Goal: Task Accomplishment & Management: Use online tool/utility

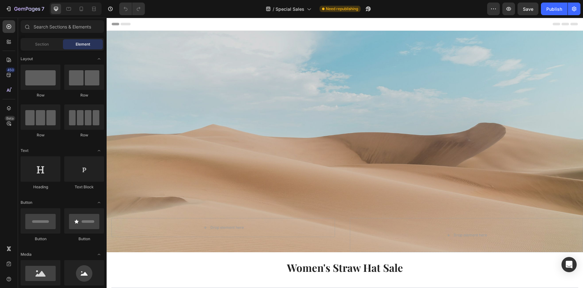
click at [424, 88] on div "Overlay" at bounding box center [345, 142] width 477 height 222
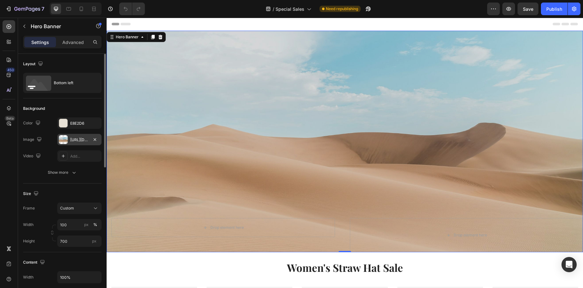
click at [76, 142] on div "[URL][DOMAIN_NAME]" at bounding box center [79, 140] width 18 height 6
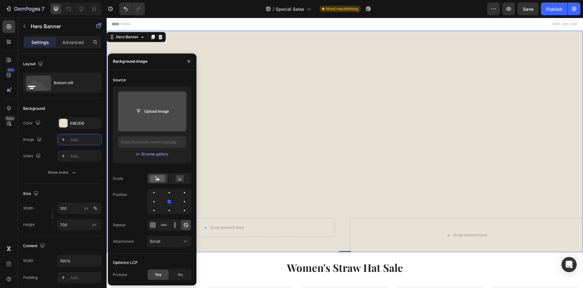
click at [153, 114] on input "file" at bounding box center [152, 111] width 44 height 11
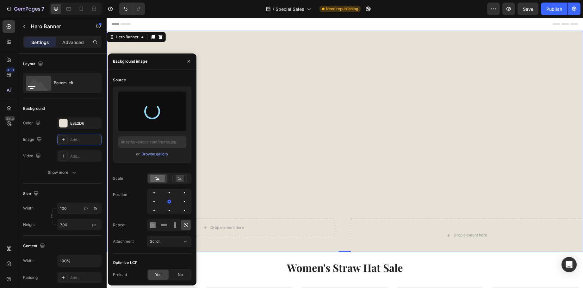
type input "https://cdn.shopify.com/s/files/1/0700/3540/7006/files/gempages_560307868822144…"
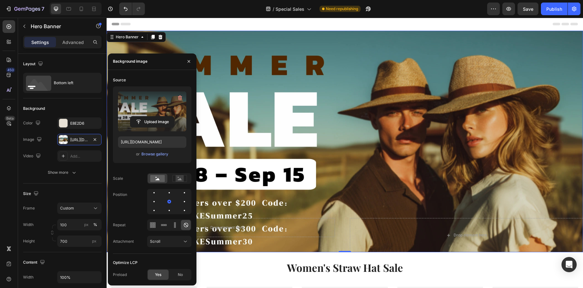
click at [441, 138] on div "Overlay" at bounding box center [345, 142] width 477 height 222
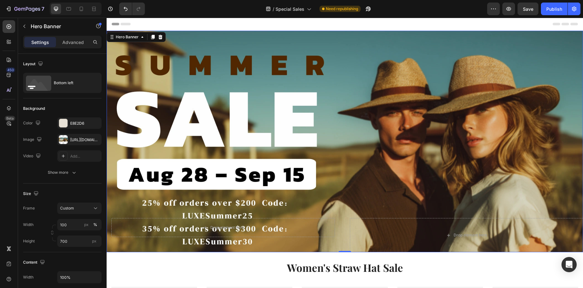
click at [480, 135] on div "Overlay" at bounding box center [345, 142] width 477 height 222
click at [428, 136] on div "Overlay" at bounding box center [345, 142] width 477 height 222
drag, startPoint x: 455, startPoint y: 128, endPoint x: 459, endPoint y: 128, distance: 3.8
click at [455, 128] on div "Overlay" at bounding box center [345, 142] width 477 height 222
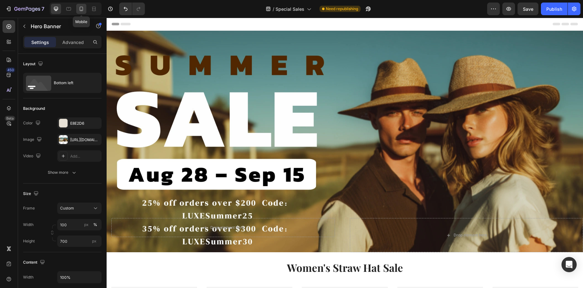
click at [80, 10] on icon at bounding box center [81, 9] width 3 height 4
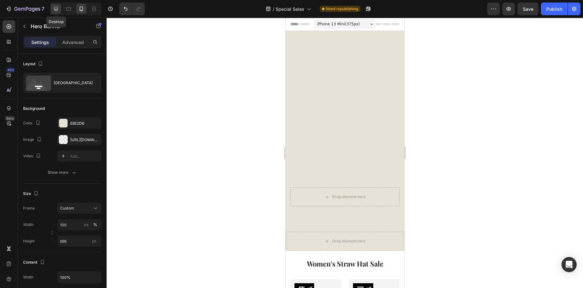
click at [57, 8] on icon at bounding box center [56, 9] width 6 height 6
type input "700"
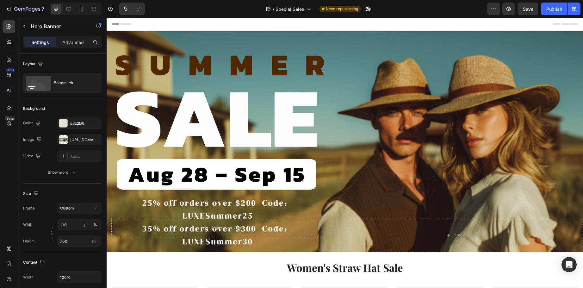
click at [406, 106] on div "Overlay" at bounding box center [345, 142] width 477 height 222
click at [161, 53] on div "Overlay" at bounding box center [345, 142] width 477 height 222
click at [77, 138] on div "https://cdn.shopify.com/s/files/1/0700/3540/7006/files/gempages_560307868822144…" at bounding box center [79, 140] width 18 height 6
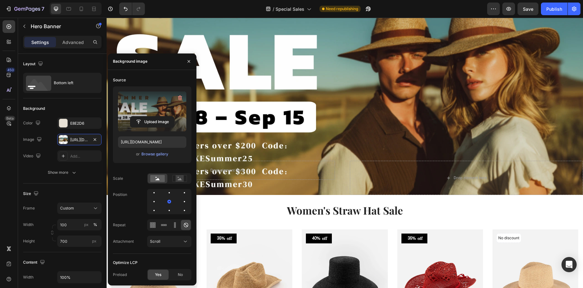
scroll to position [190, 0]
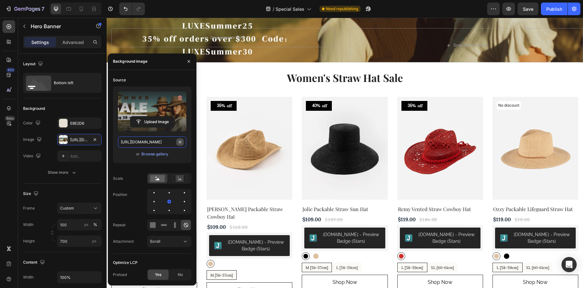
drag, startPoint x: 180, startPoint y: 140, endPoint x: 150, endPoint y: 146, distance: 30.3
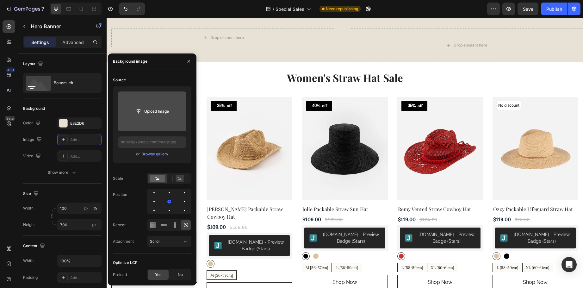
click at [152, 106] on input "file" at bounding box center [152, 111] width 44 height 11
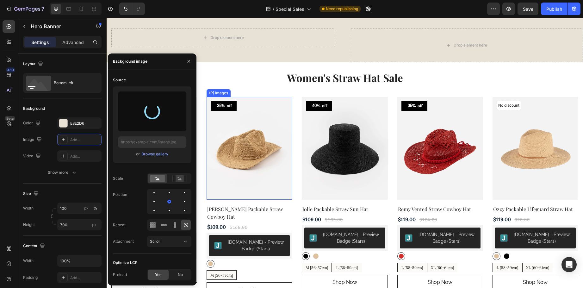
type input "[URL][DOMAIN_NAME]"
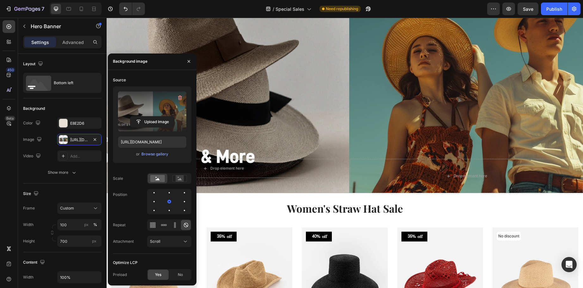
scroll to position [0, 0]
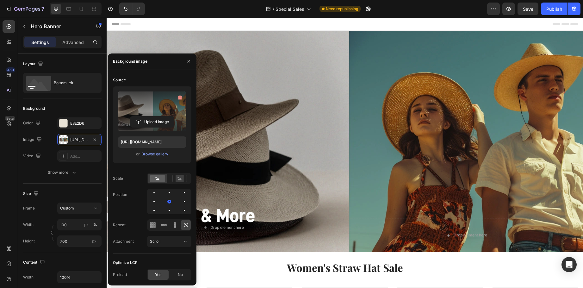
click at [265, 129] on div "Overlay" at bounding box center [345, 142] width 477 height 222
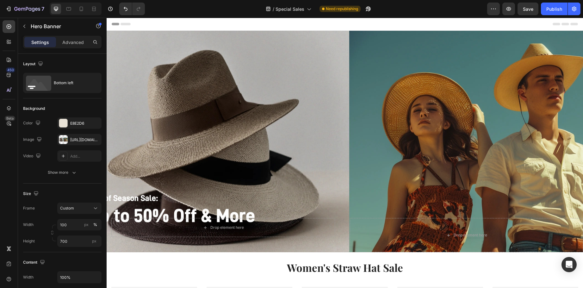
click at [171, 184] on div "Overlay" at bounding box center [345, 142] width 477 height 222
click at [379, 144] on div "Overlay" at bounding box center [345, 142] width 477 height 222
click at [40, 26] on p "Hero Banner" at bounding box center [58, 26] width 54 height 8
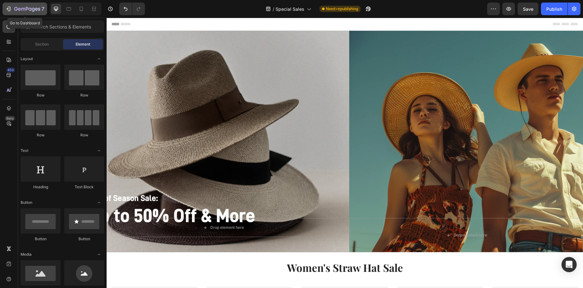
click at [18, 9] on icon "button" at bounding box center [19, 9] width 3 height 3
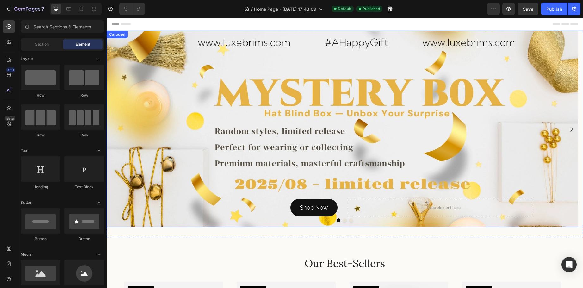
click at [343, 220] on button "Dot" at bounding box center [345, 220] width 4 height 4
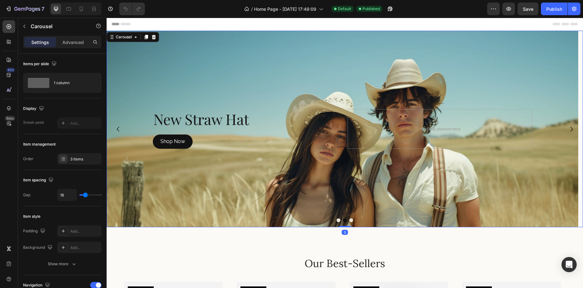
click at [349, 220] on button "Dot" at bounding box center [351, 220] width 4 height 4
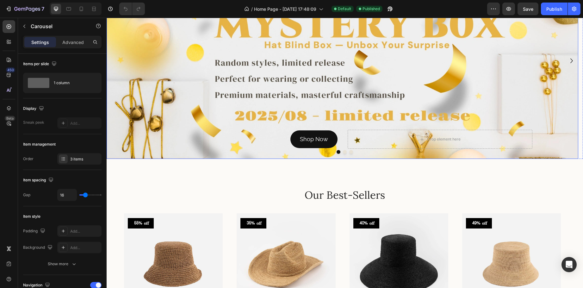
scroll to position [32, 0]
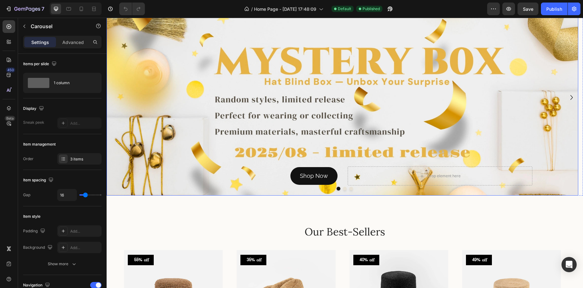
click at [280, 90] on div "Background Image" at bounding box center [343, 97] width 472 height 197
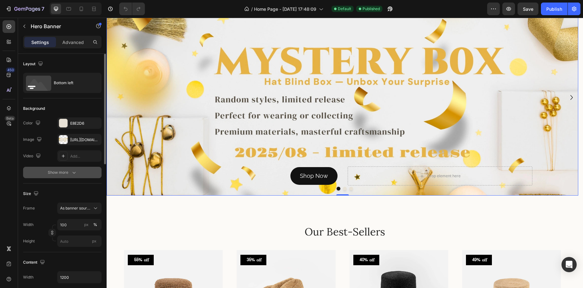
click at [73, 171] on icon "button" at bounding box center [74, 172] width 6 height 6
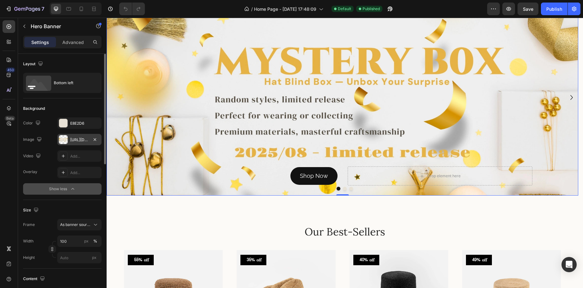
click at [84, 140] on div "https://cdn.shopify.com/s/files/1/0700/3540/7006/files/gempages_560307868822144…" at bounding box center [79, 140] width 18 height 6
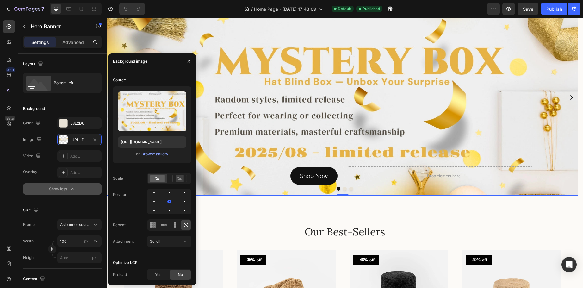
click at [362, 117] on div "Background Image" at bounding box center [343, 97] width 472 height 197
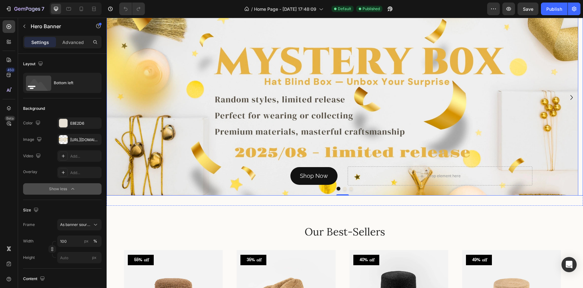
click at [343, 189] on button "Dot" at bounding box center [345, 189] width 4 height 4
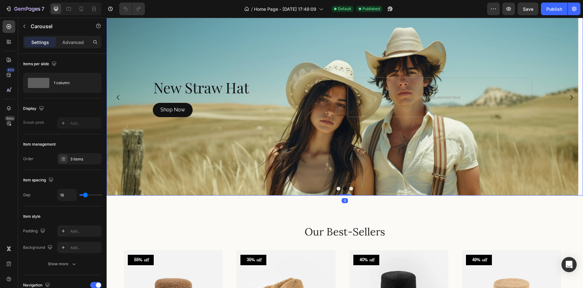
click at [337, 188] on button "Dot" at bounding box center [339, 189] width 4 height 4
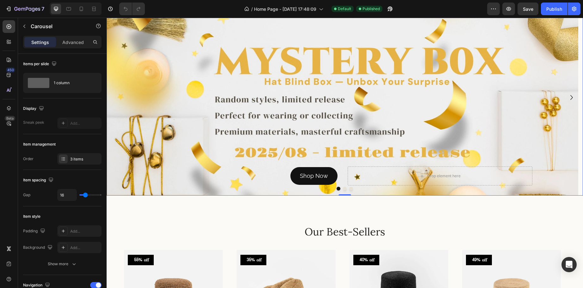
click at [343, 189] on button "Dot" at bounding box center [345, 189] width 4 height 4
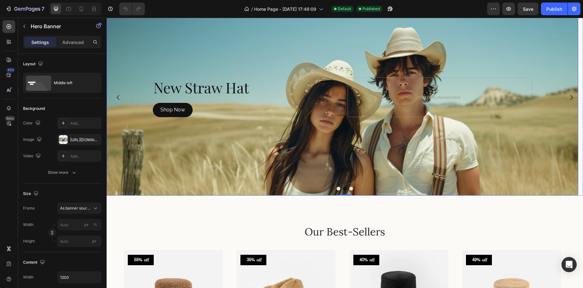
click at [334, 186] on div "Background Image" at bounding box center [343, 97] width 472 height 197
click at [338, 188] on button "Dot" at bounding box center [339, 189] width 4 height 4
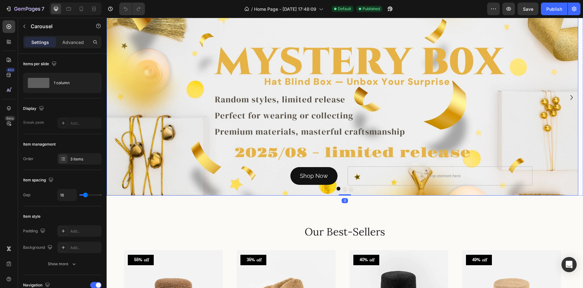
click at [229, 103] on div "Background Image" at bounding box center [343, 97] width 472 height 197
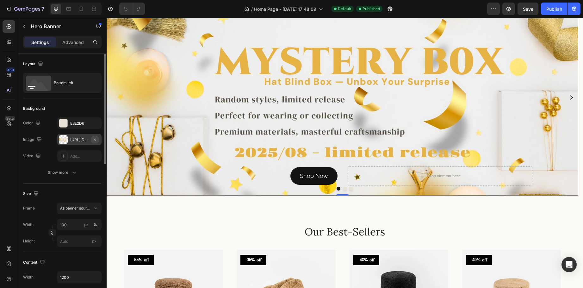
click at [93, 138] on icon "button" at bounding box center [94, 139] width 5 height 5
type input "Auto"
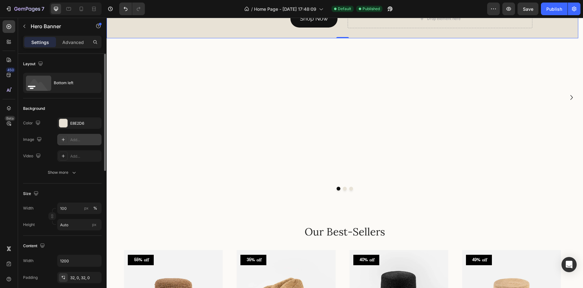
click at [83, 140] on div "Add..." at bounding box center [85, 140] width 30 height 6
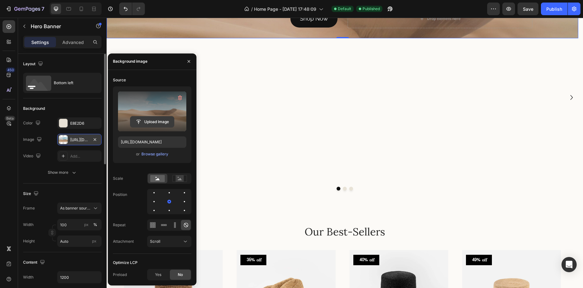
click at [147, 120] on input "file" at bounding box center [152, 121] width 44 height 11
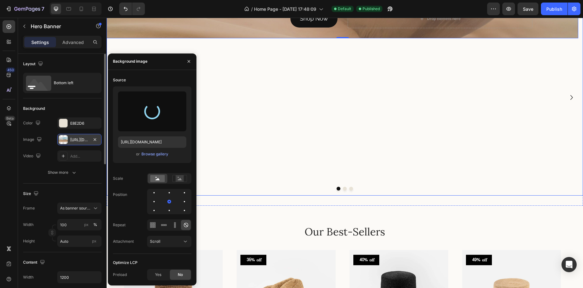
type input "[URL][DOMAIN_NAME]"
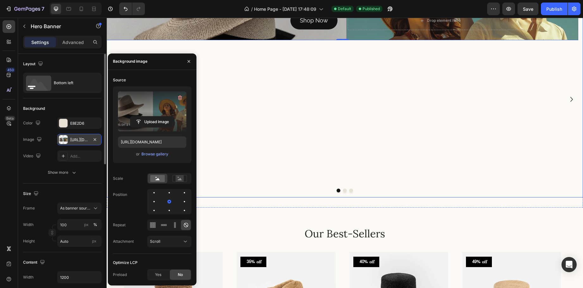
scroll to position [0, 0]
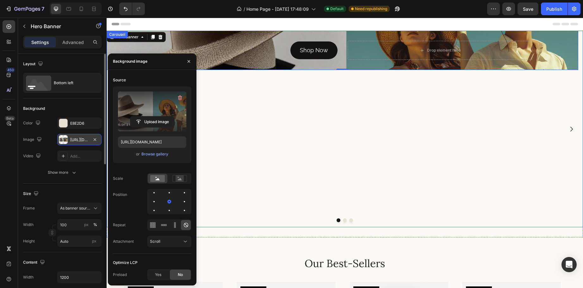
click at [414, 150] on div "Shop Now Button Drop element here Hero Banner 0" at bounding box center [343, 129] width 472 height 197
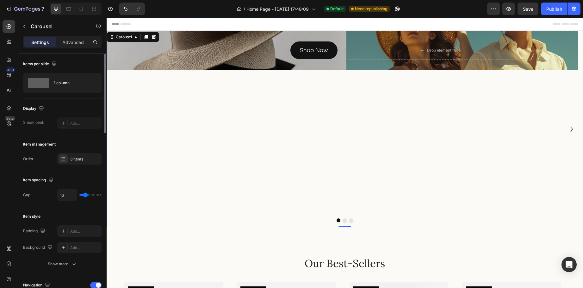
click at [395, 116] on div "Shop Now Button Drop element here Hero Banner" at bounding box center [343, 129] width 472 height 197
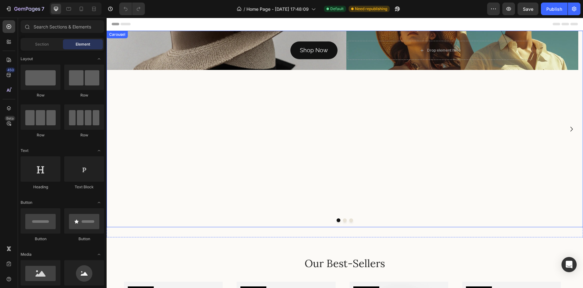
click at [343, 219] on button "Dot" at bounding box center [345, 220] width 4 height 4
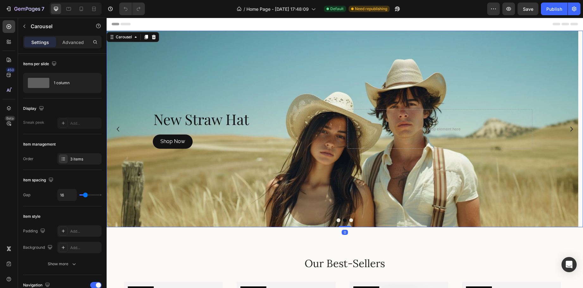
click at [337, 219] on button "Dot" at bounding box center [339, 220] width 4 height 4
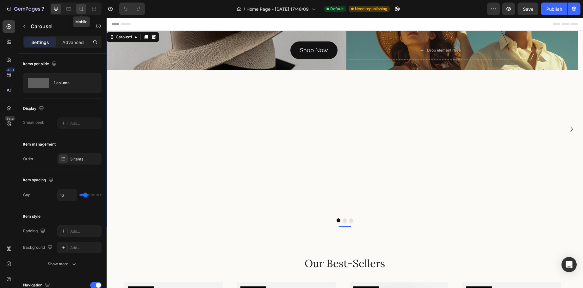
click at [82, 9] on icon at bounding box center [81, 9] width 6 height 6
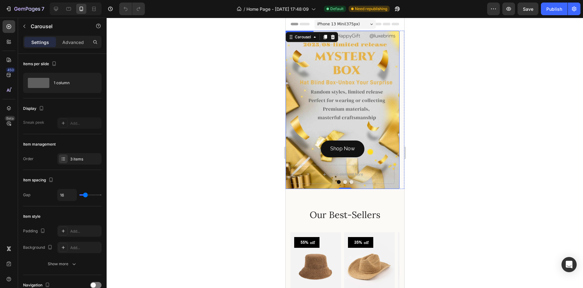
click at [342, 104] on div "Background Image" at bounding box center [342, 110] width 114 height 158
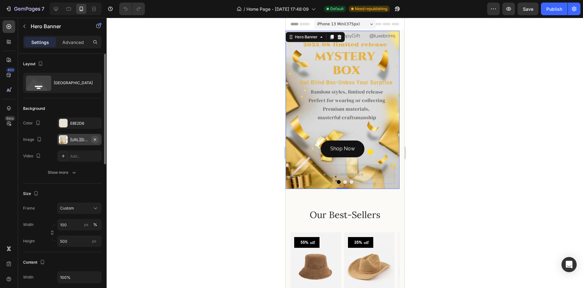
click at [95, 137] on icon "button" at bounding box center [94, 139] width 5 height 5
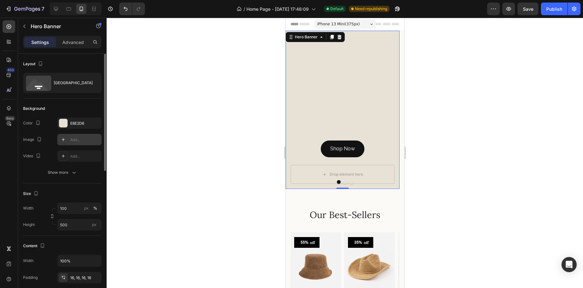
click at [80, 140] on div "Add..." at bounding box center [85, 140] width 30 height 6
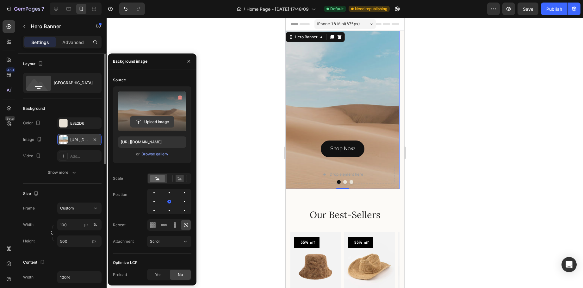
click at [151, 120] on input "file" at bounding box center [152, 121] width 44 height 11
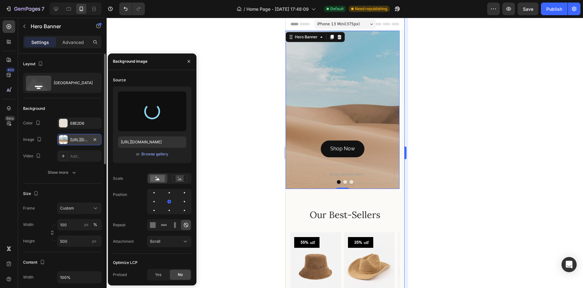
type input "https://cdn.shopify.com/s/files/1/0700/3540/7006/files/gempages_560307868822144…"
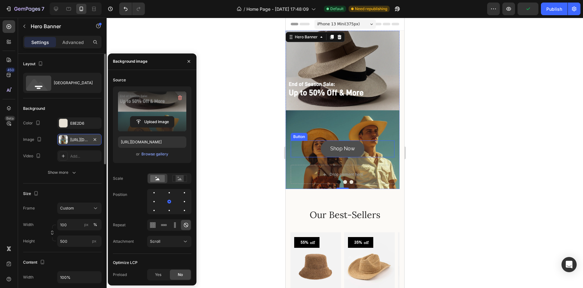
click at [359, 146] on link "Shop Now" at bounding box center [343, 148] width 44 height 17
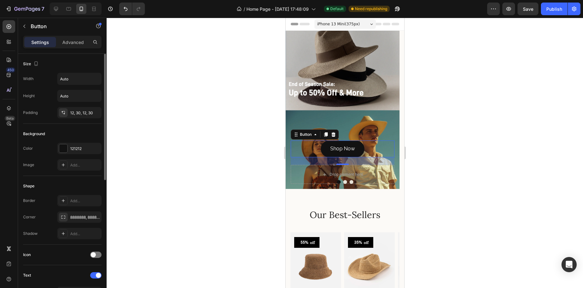
click at [372, 142] on div "Shop Now Button 24" at bounding box center [342, 148] width 104 height 17
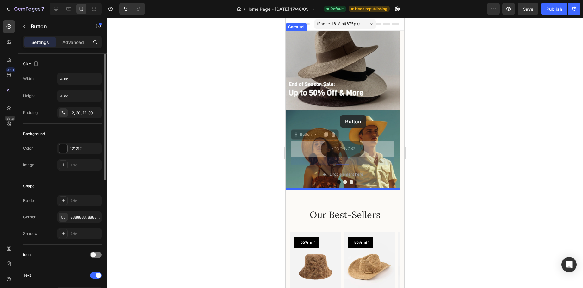
drag, startPoint x: 359, startPoint y: 143, endPoint x: 340, endPoint y: 115, distance: 34.3
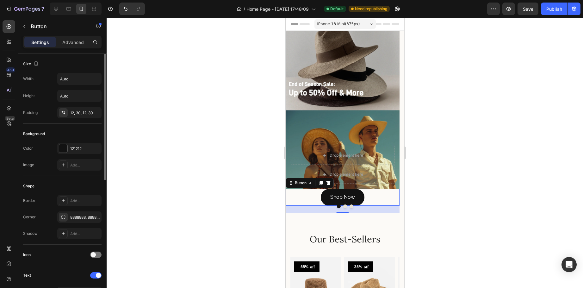
click at [469, 149] on div at bounding box center [345, 153] width 477 height 270
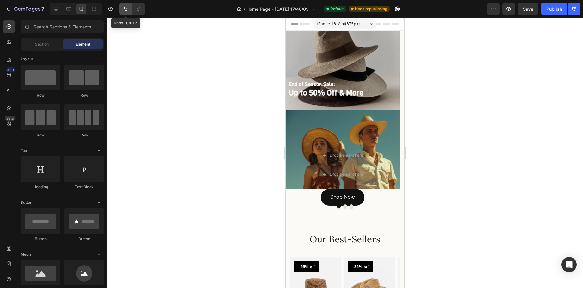
click at [125, 10] on icon "Undo/Redo" at bounding box center [125, 9] width 6 height 6
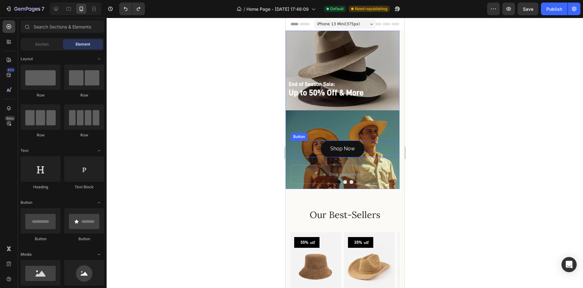
click at [320, 143] on div "Shop Now Button" at bounding box center [342, 148] width 104 height 17
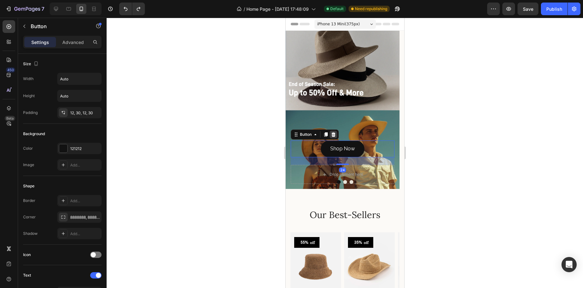
click at [332, 136] on icon at bounding box center [333, 134] width 4 height 4
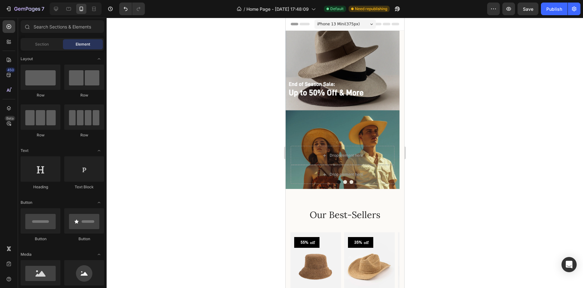
click at [484, 163] on div at bounding box center [345, 153] width 477 height 270
click at [323, 124] on div "Background Image" at bounding box center [342, 110] width 114 height 158
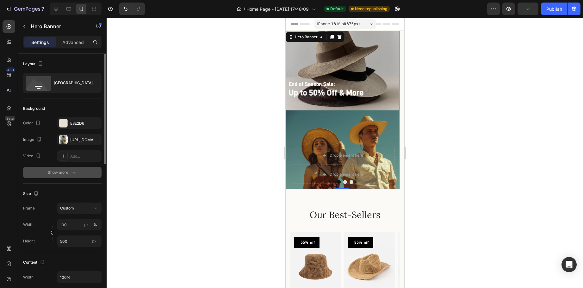
click at [76, 171] on icon "button" at bounding box center [74, 172] width 6 height 6
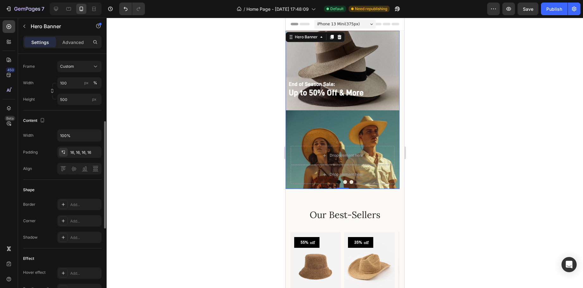
scroll to position [316, 0]
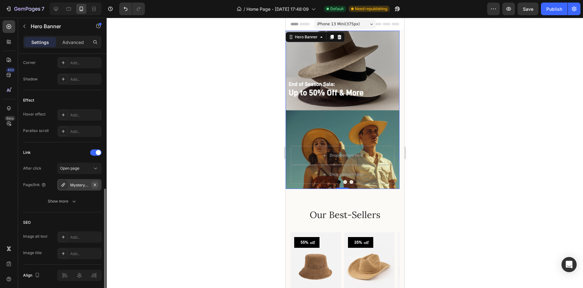
click at [96, 185] on icon "button" at bounding box center [94, 184] width 5 height 5
click at [76, 184] on div "Add..." at bounding box center [85, 185] width 30 height 6
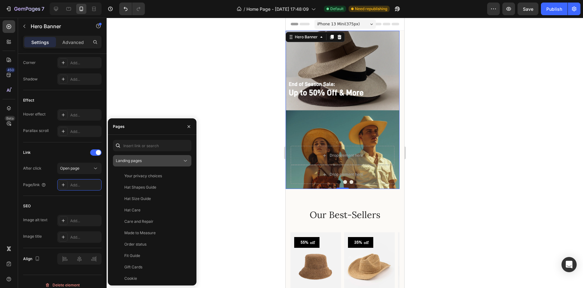
click at [166, 159] on div "Landing pages" at bounding box center [149, 161] width 66 height 6
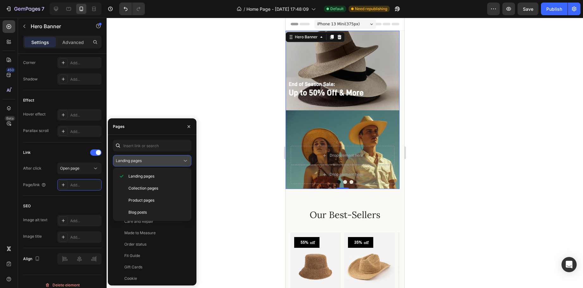
click at [166, 159] on div "Landing pages" at bounding box center [149, 161] width 66 height 6
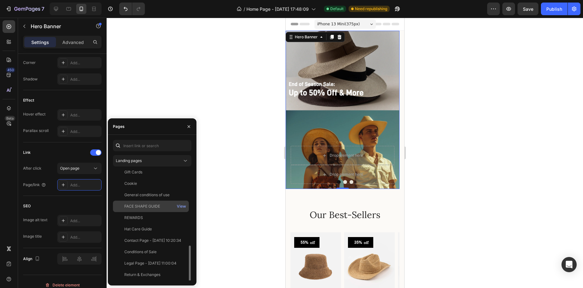
scroll to position [209, 0]
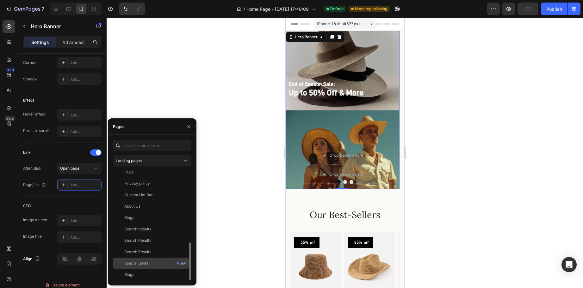
click at [153, 262] on div "Special Sales" at bounding box center [150, 263] width 71 height 6
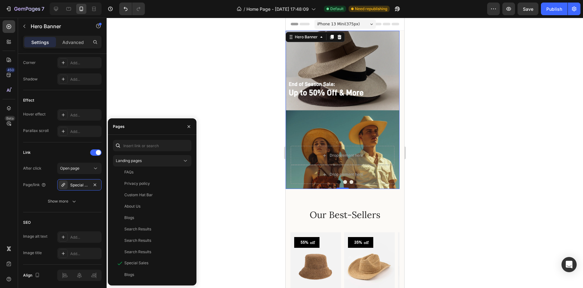
click at [214, 202] on div at bounding box center [345, 153] width 477 height 270
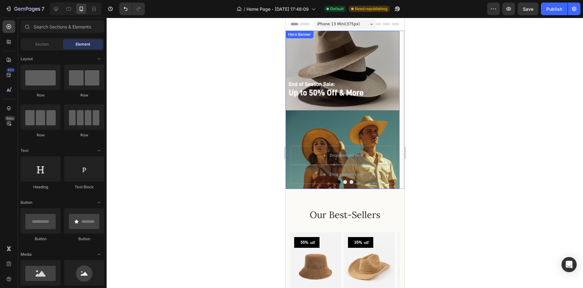
click at [337, 124] on div "Background Image" at bounding box center [342, 110] width 114 height 158
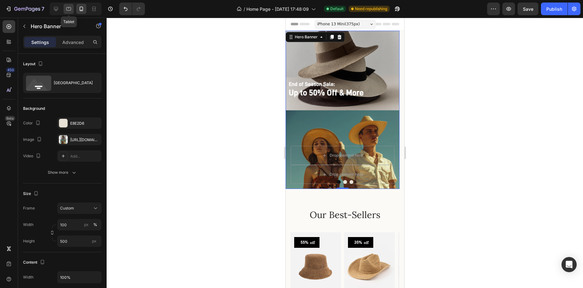
click at [71, 9] on icon at bounding box center [68, 8] width 5 height 3
type input "Auto"
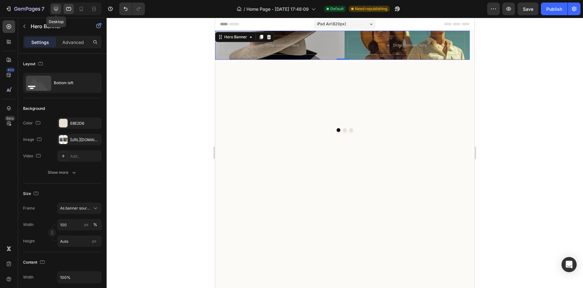
click at [56, 9] on icon at bounding box center [56, 9] width 4 height 4
type input "1200"
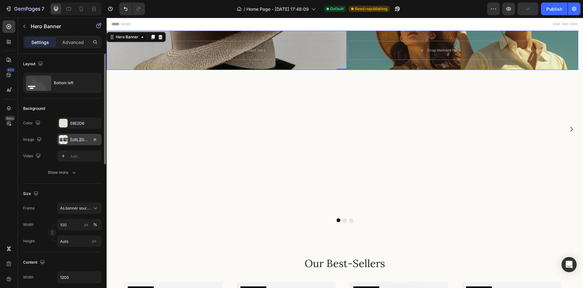
click at [81, 140] on div "[URL][DOMAIN_NAME]" at bounding box center [79, 140] width 18 height 6
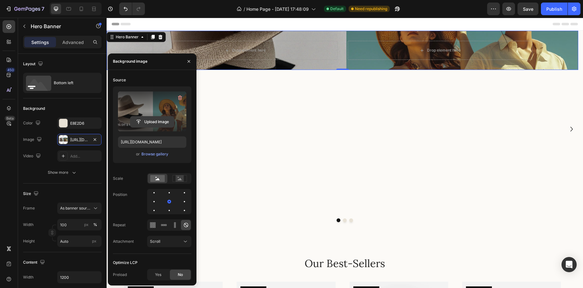
click at [151, 120] on input "file" at bounding box center [152, 121] width 44 height 11
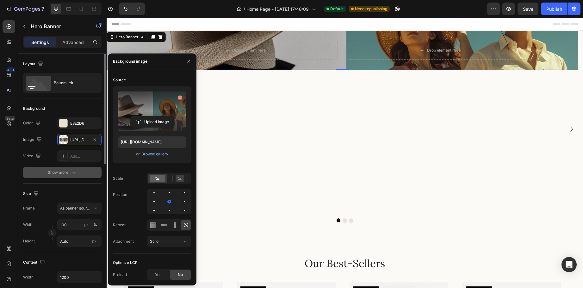
click at [71, 172] on icon "button" at bounding box center [74, 172] width 6 height 6
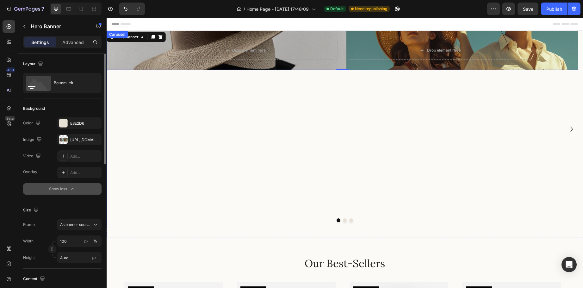
click at [222, 165] on div "Drop element here Drop element here Hero Banner 0" at bounding box center [343, 129] width 472 height 197
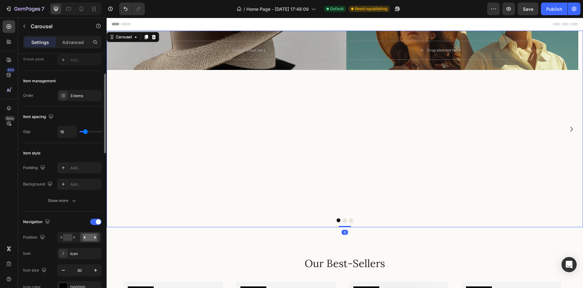
click at [234, 163] on div "Drop element here Drop element here Hero Banner" at bounding box center [343, 129] width 472 height 197
drag, startPoint x: 340, startPoint y: 226, endPoint x: 348, endPoint y: 199, distance: 28.6
click at [348, 199] on div "Drop element here Drop element here Hero Banner New Straw Hat Heading Shop Now …" at bounding box center [345, 129] width 477 height 197
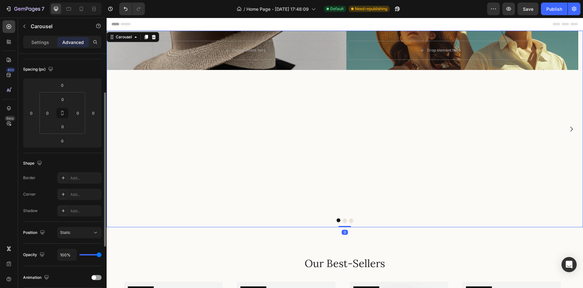
click at [398, 174] on div "Drop element here Drop element here Hero Banner" at bounding box center [343, 129] width 472 height 197
click at [125, 59] on div "Background Image" at bounding box center [343, 50] width 472 height 39
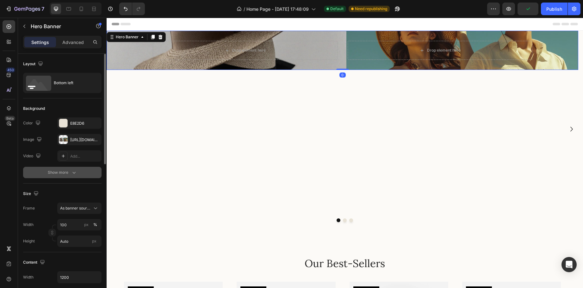
click at [69, 173] on div "Show more" at bounding box center [62, 172] width 29 height 6
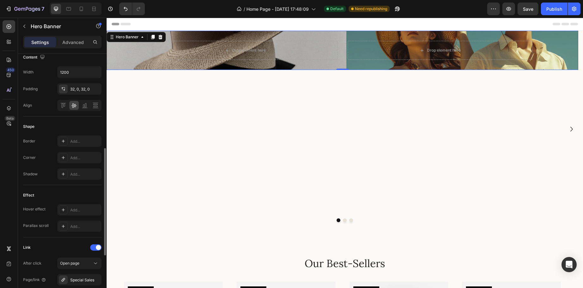
scroll to position [340, 0]
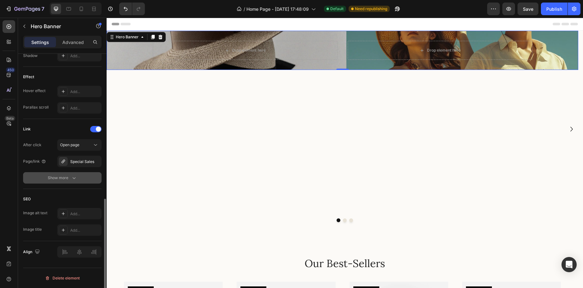
click at [74, 177] on icon "button" at bounding box center [74, 178] width 6 height 6
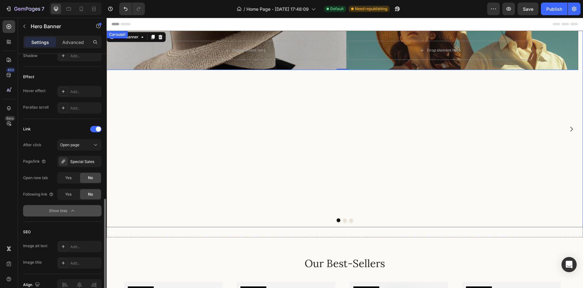
click at [215, 208] on div "Drop element here Drop element here Hero Banner 0" at bounding box center [343, 129] width 472 height 197
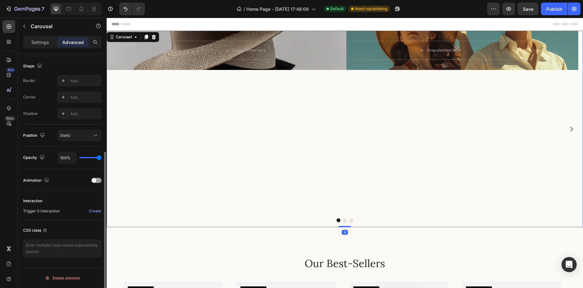
scroll to position [0, 0]
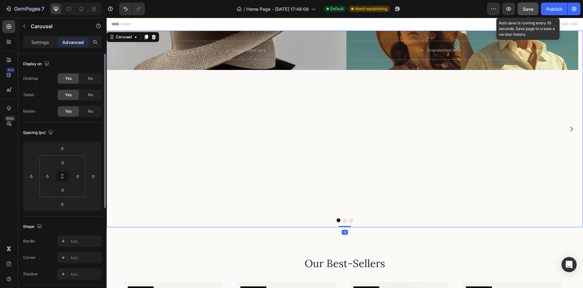
click at [525, 8] on span "Save" at bounding box center [528, 8] width 10 height 5
click at [525, 8] on icon "button" at bounding box center [528, 9] width 6 height 6
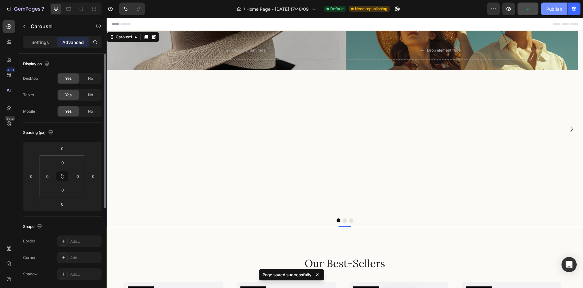
click at [550, 9] on div "Publish" at bounding box center [554, 9] width 16 height 7
click at [550, 9] on button "Publish" at bounding box center [554, 9] width 27 height 13
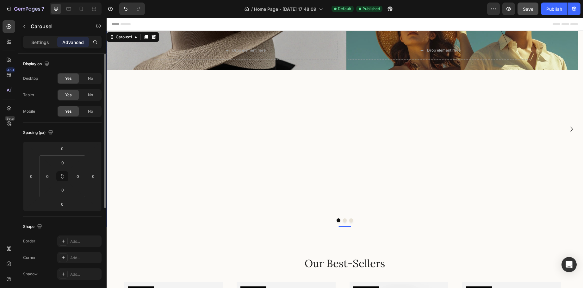
click at [160, 74] on div "Drop element here Drop element here Hero Banner" at bounding box center [343, 129] width 472 height 197
click at [140, 64] on div "Background Image" at bounding box center [343, 50] width 472 height 39
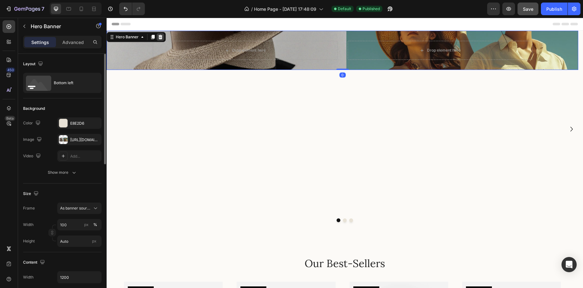
click at [161, 38] on icon at bounding box center [160, 36] width 5 height 5
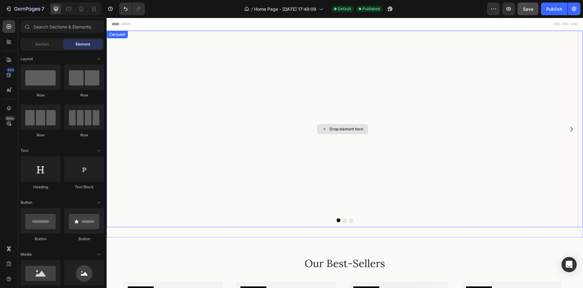
click at [249, 102] on div "Drop element here" at bounding box center [343, 129] width 472 height 197
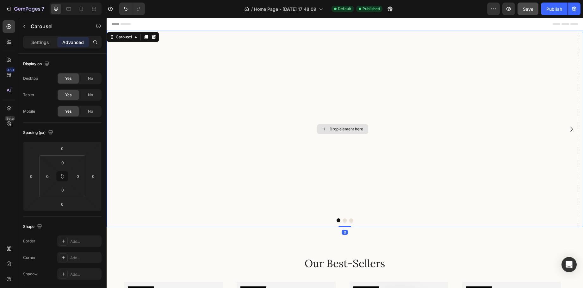
click at [204, 112] on div "Drop element here" at bounding box center [343, 129] width 472 height 197
click at [31, 44] on div "Settings" at bounding box center [40, 42] width 32 height 10
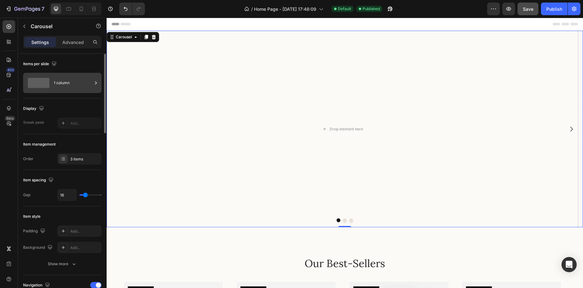
click at [77, 84] on div "1 column" at bounding box center [73, 83] width 39 height 15
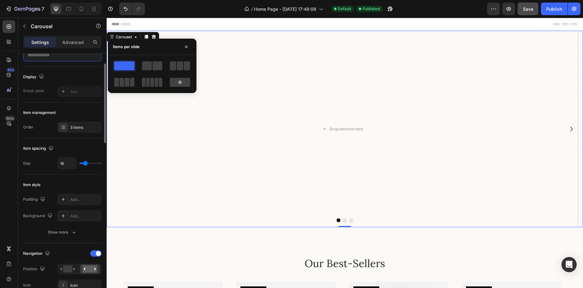
scroll to position [63, 0]
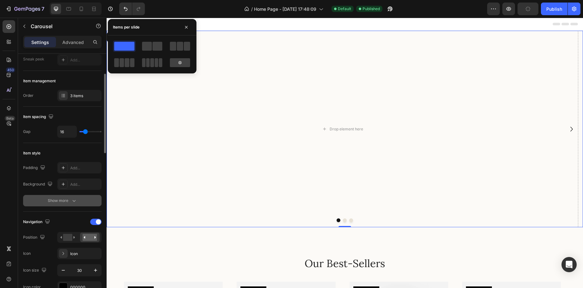
click at [58, 199] on div "Show more" at bounding box center [62, 200] width 29 height 6
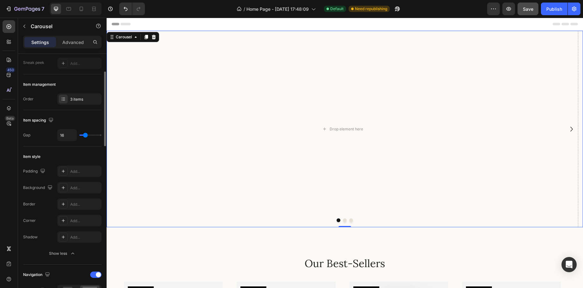
scroll to position [0, 0]
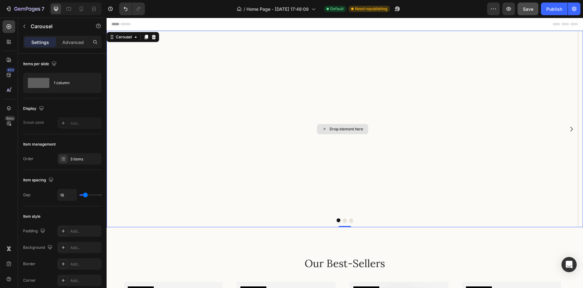
click at [229, 160] on div "Drop element here" at bounding box center [343, 129] width 472 height 197
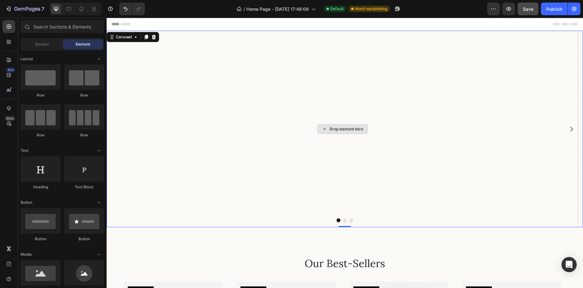
click at [333, 127] on div "Drop element here" at bounding box center [347, 129] width 34 height 5
click at [43, 50] on div "Section Element" at bounding box center [63, 44] width 84 height 13
click at [44, 45] on span "Section" at bounding box center [42, 44] width 14 height 6
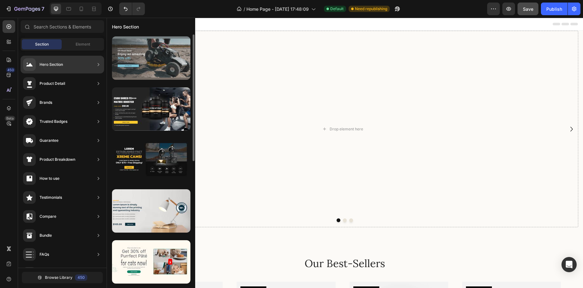
click at [172, 57] on div at bounding box center [151, 57] width 78 height 43
click at [171, 66] on div at bounding box center [151, 57] width 78 height 43
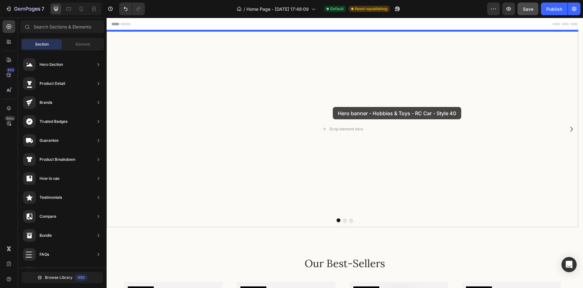
drag, startPoint x: 278, startPoint y: 84, endPoint x: 333, endPoint y: 107, distance: 59.8
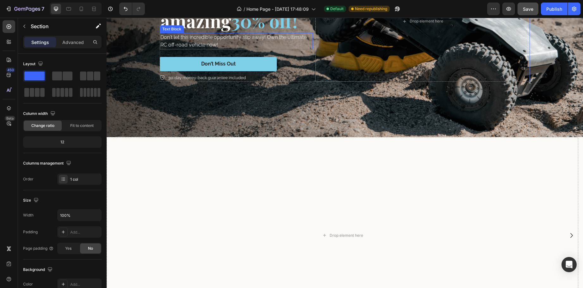
scroll to position [127, 0]
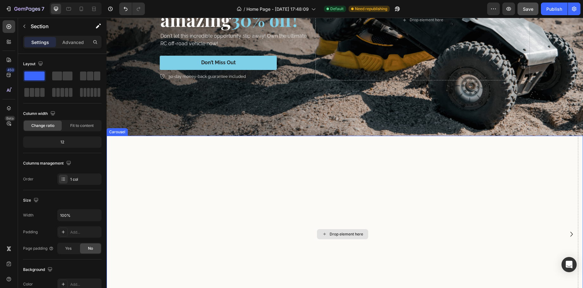
click at [252, 184] on div "Drop element here" at bounding box center [343, 234] width 472 height 197
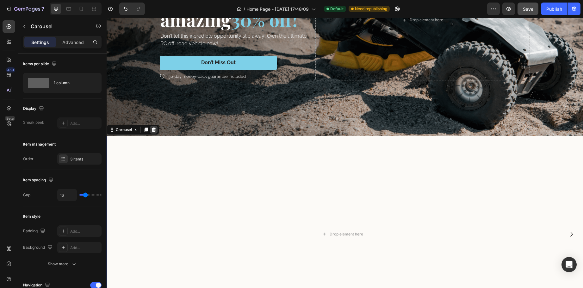
click at [154, 128] on icon at bounding box center [154, 130] width 4 height 4
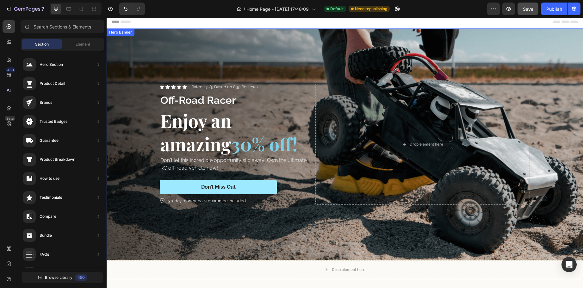
scroll to position [0, 0]
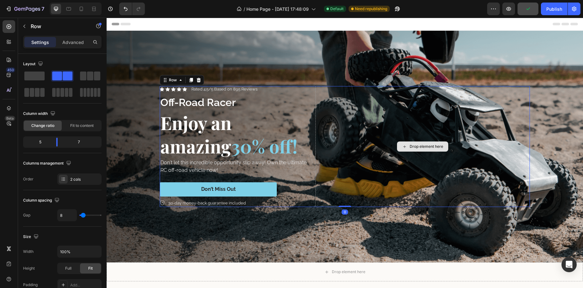
click at [350, 96] on div "Drop element here" at bounding box center [422, 146] width 215 height 121
click at [196, 79] on icon at bounding box center [198, 80] width 5 height 5
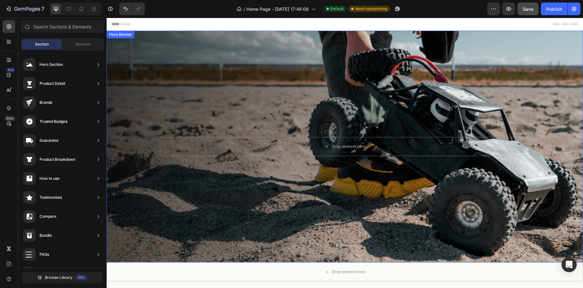
click at [230, 74] on div "Background Image" at bounding box center [345, 147] width 477 height 232
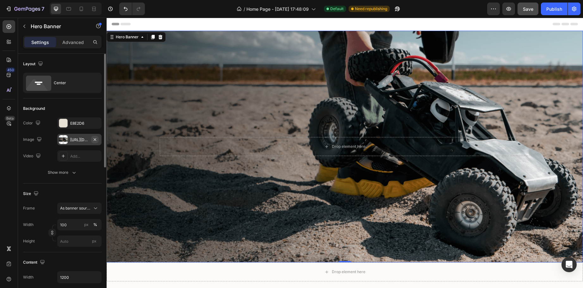
click at [94, 138] on icon "button" at bounding box center [94, 139] width 5 height 5
type input "Auto"
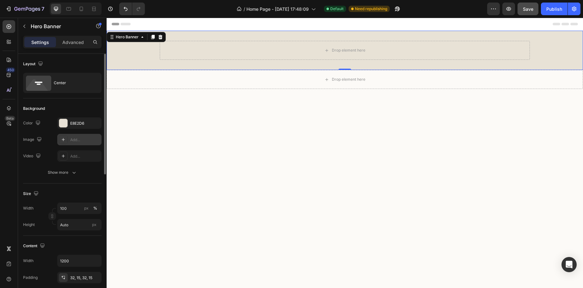
click at [77, 140] on div "Add..." at bounding box center [85, 140] width 30 height 6
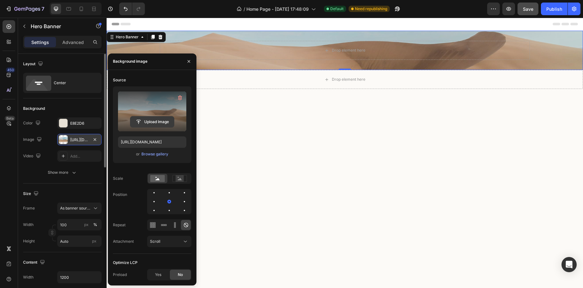
click at [157, 123] on input "file" at bounding box center [152, 121] width 44 height 11
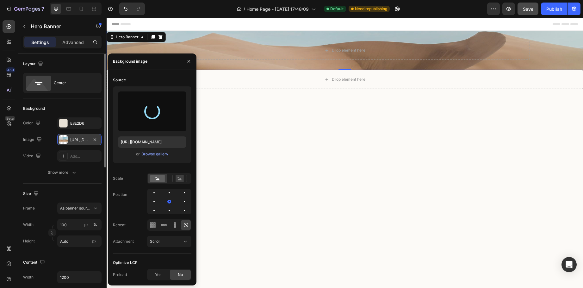
type input "[URL][DOMAIN_NAME]"
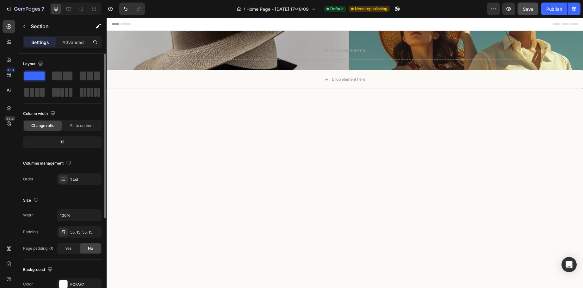
click at [459, 145] on div at bounding box center [344, 223] width 467 height 215
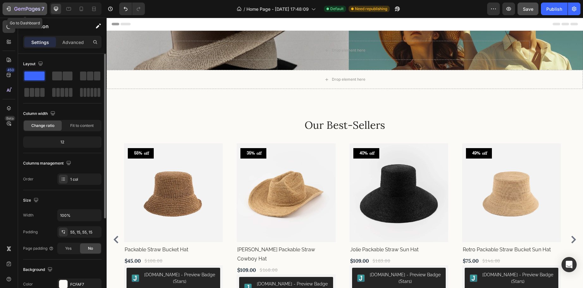
click at [19, 8] on icon "button" at bounding box center [27, 9] width 26 height 5
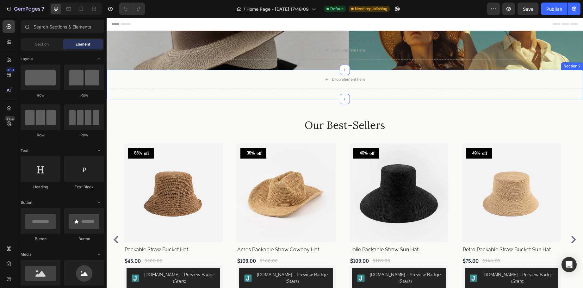
click at [261, 91] on div "Drop element here Section 2" at bounding box center [345, 84] width 477 height 29
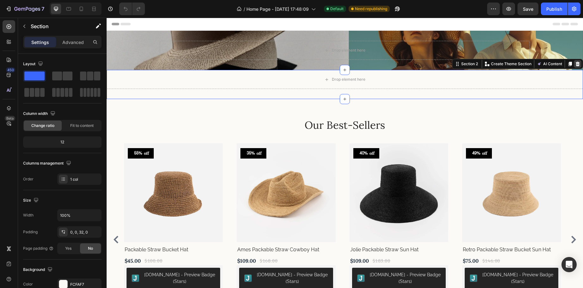
click at [576, 65] on icon at bounding box center [578, 64] width 4 height 4
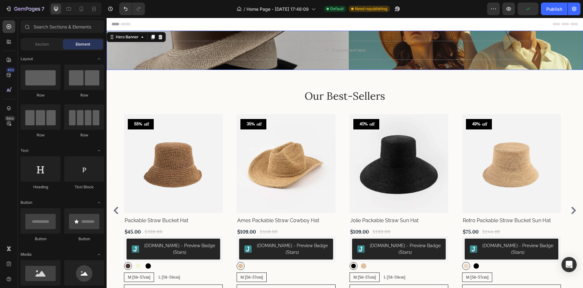
click at [132, 53] on div "Background Image" at bounding box center [345, 50] width 477 height 39
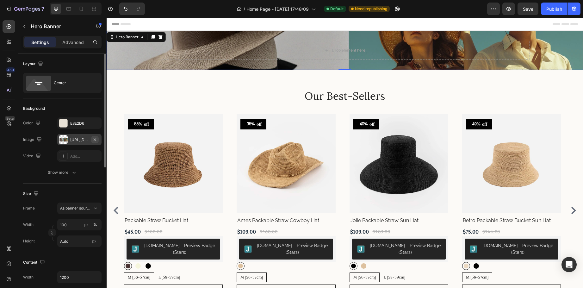
click at [96, 140] on icon "button" at bounding box center [95, 139] width 3 height 3
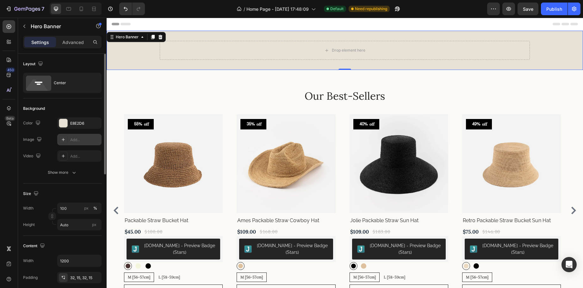
click at [82, 141] on div "Add..." at bounding box center [85, 140] width 30 height 6
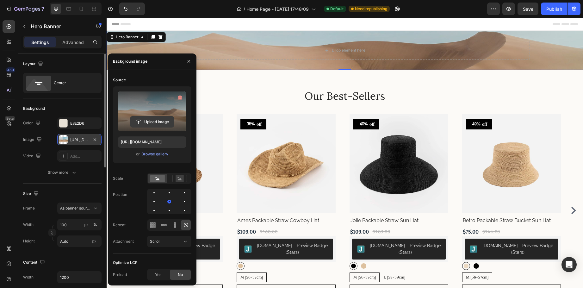
click at [147, 122] on input "file" at bounding box center [152, 121] width 44 height 11
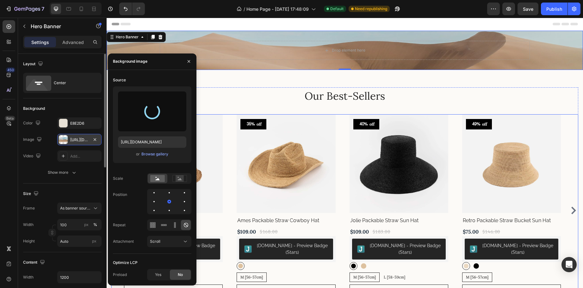
type input "[URL][DOMAIN_NAME]"
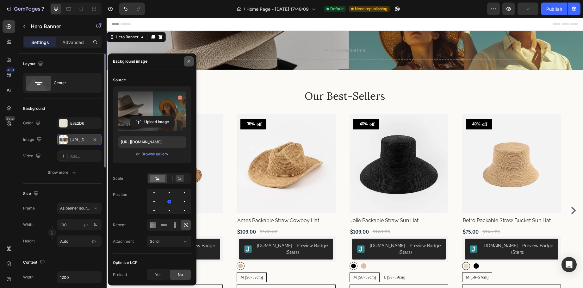
click at [186, 61] on button "button" at bounding box center [189, 61] width 10 height 10
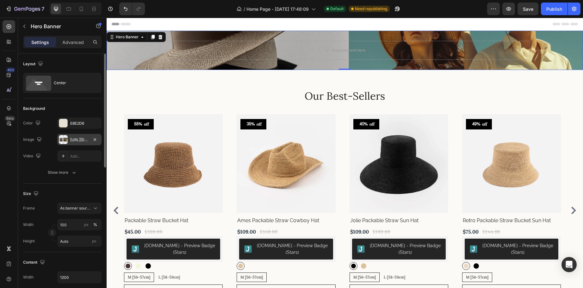
click at [145, 55] on div "Background Image" at bounding box center [345, 50] width 477 height 39
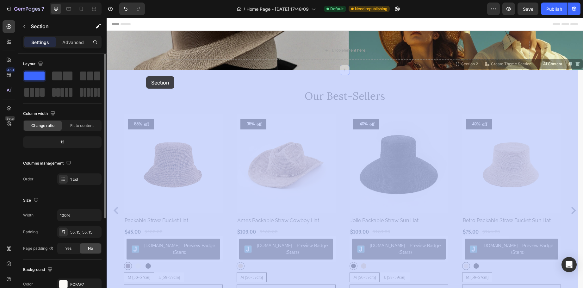
drag, startPoint x: 148, startPoint y: 70, endPoint x: 147, endPoint y: 74, distance: 4.6
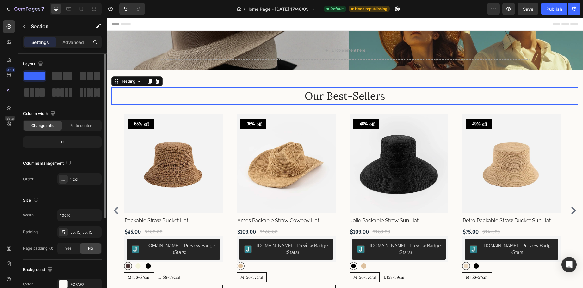
drag, startPoint x: 224, startPoint y: 94, endPoint x: 209, endPoint y: 85, distance: 17.3
click at [223, 94] on h2 "Our Best-Sellers" at bounding box center [344, 96] width 467 height 15
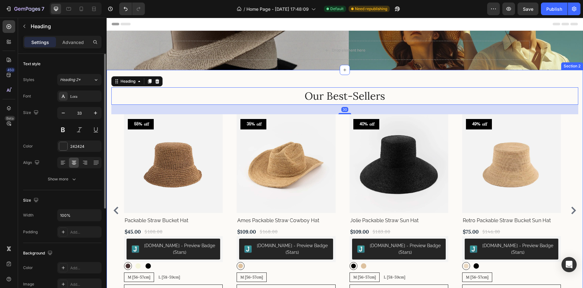
click at [208, 80] on div "Our Best-Sellers Heading 30 55% off Product Tag Product Images Row Packable Str…" at bounding box center [345, 202] width 477 height 265
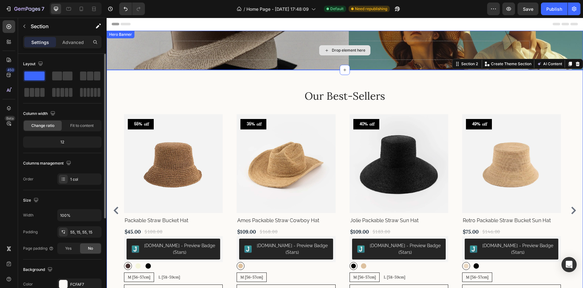
click at [186, 59] on div "Drop element here" at bounding box center [345, 50] width 370 height 19
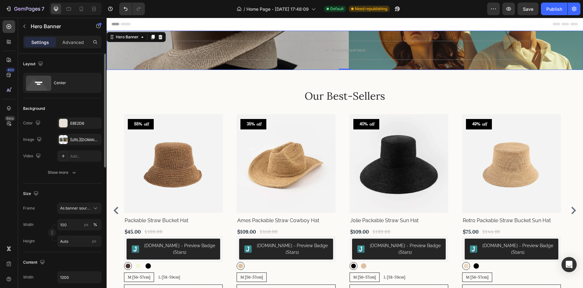
click at [129, 57] on div "Background Image" at bounding box center [345, 50] width 477 height 39
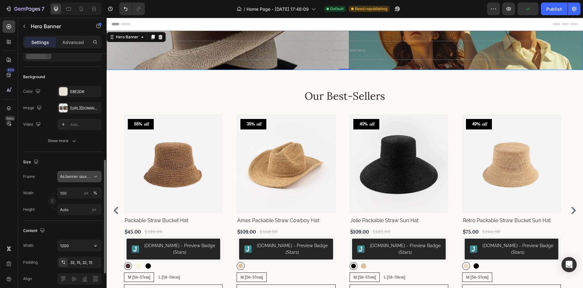
scroll to position [95, 0]
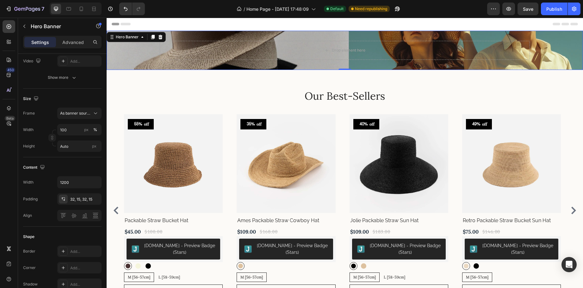
click at [133, 60] on div "Background Image" at bounding box center [345, 50] width 477 height 39
click at [133, 53] on div "Background Image" at bounding box center [345, 50] width 477 height 39
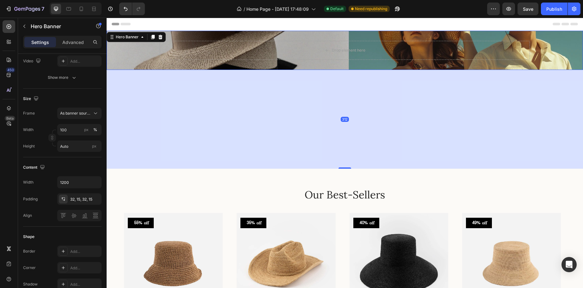
drag, startPoint x: 343, startPoint y: 70, endPoint x: 351, endPoint y: 186, distance: 117.0
click at [351, 70] on div "312" at bounding box center [345, 70] width 477 height 0
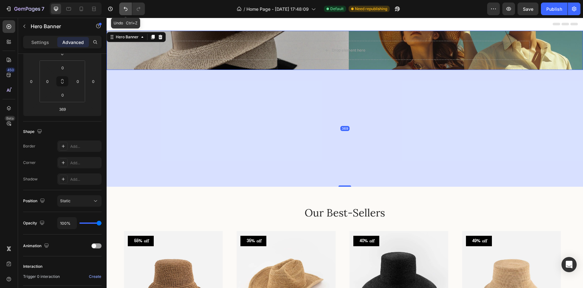
click at [123, 9] on icon "Undo/Redo" at bounding box center [125, 9] width 6 height 6
click at [128, 8] on icon "Undo/Redo" at bounding box center [125, 9] width 6 height 6
